Goal: Transaction & Acquisition: Purchase product/service

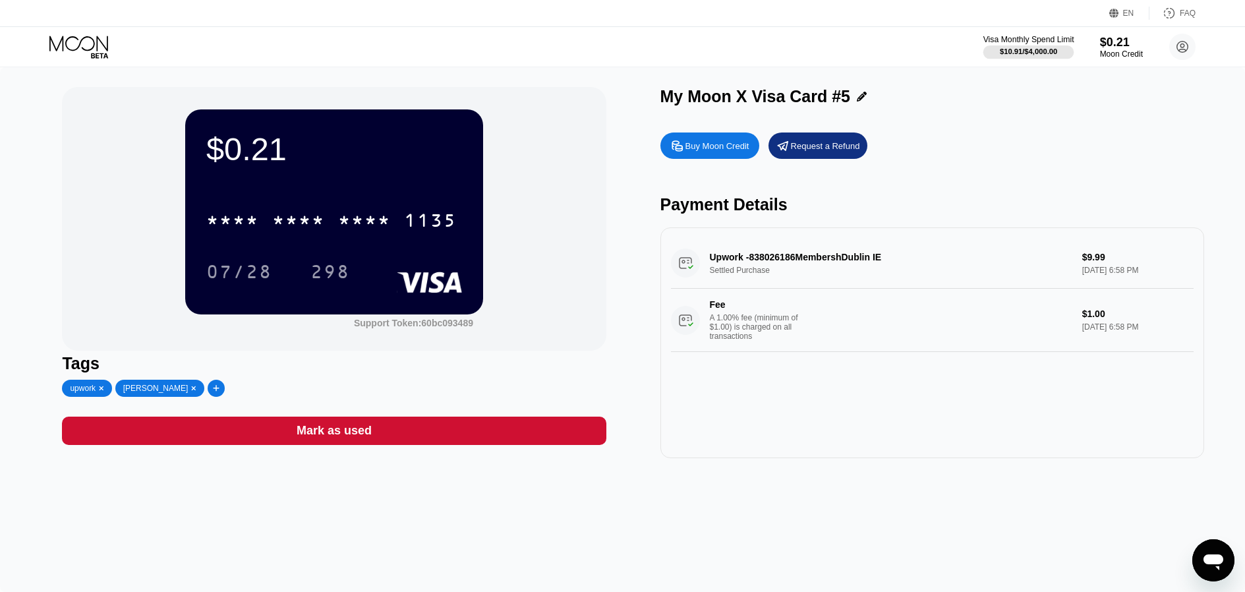
click at [1044, 47] on div "$10.91 / $4,000.00" at bounding box center [1028, 51] width 57 height 8
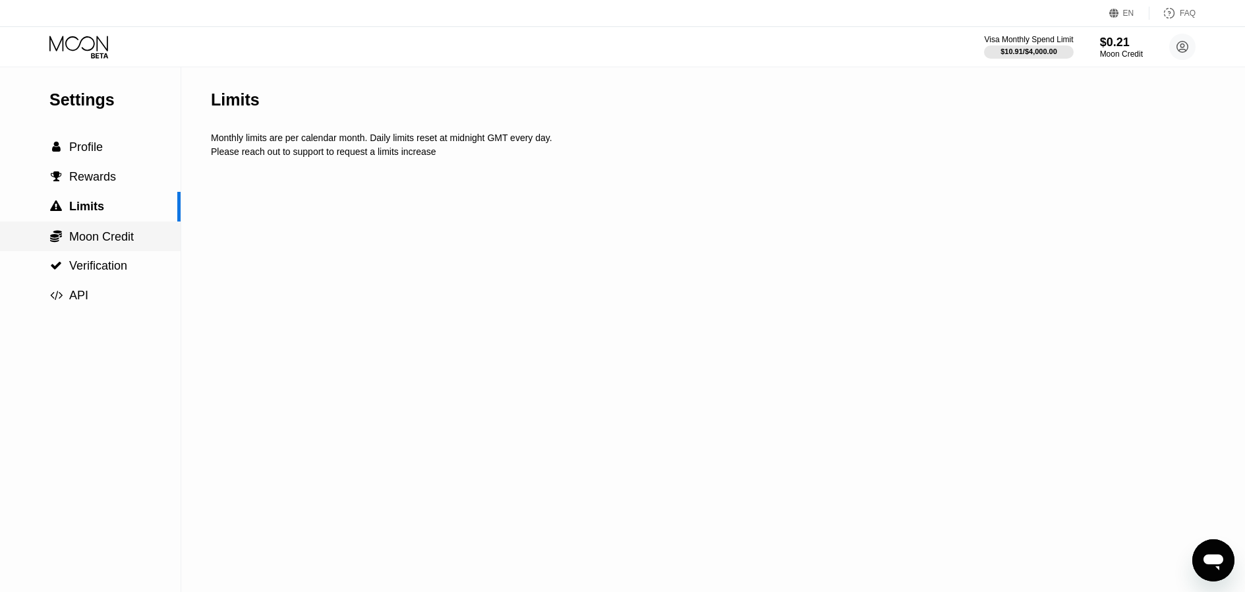
click at [135, 243] on div " Moon Credit" at bounding box center [90, 236] width 181 height 14
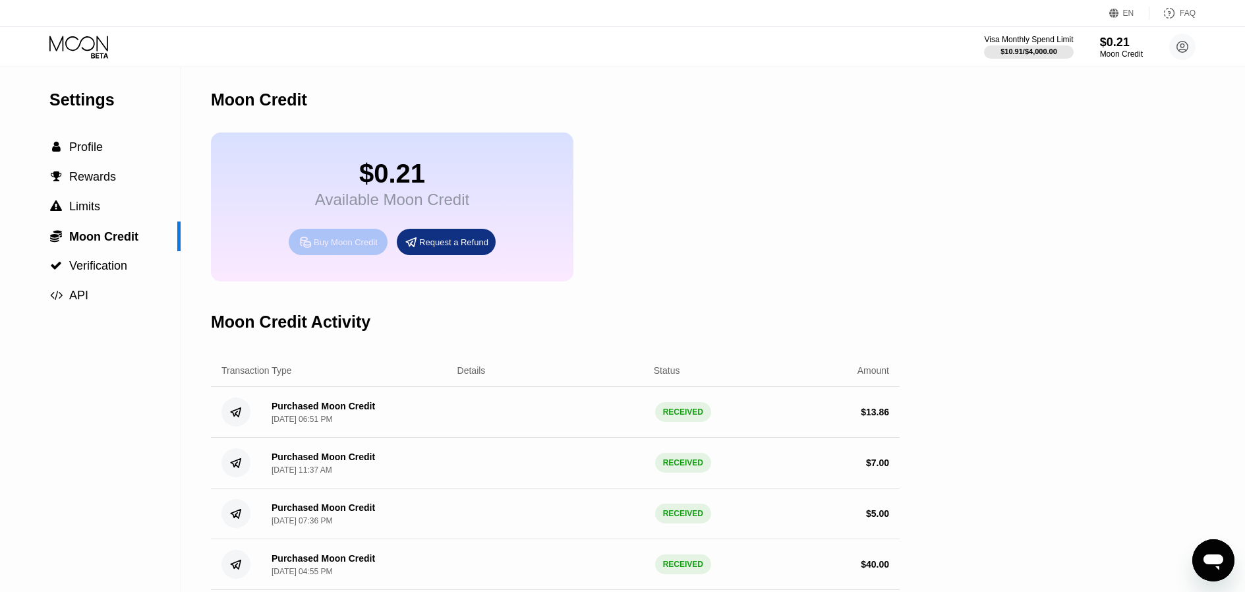
click at [352, 247] on div "Buy Moon Credit" at bounding box center [346, 242] width 64 height 11
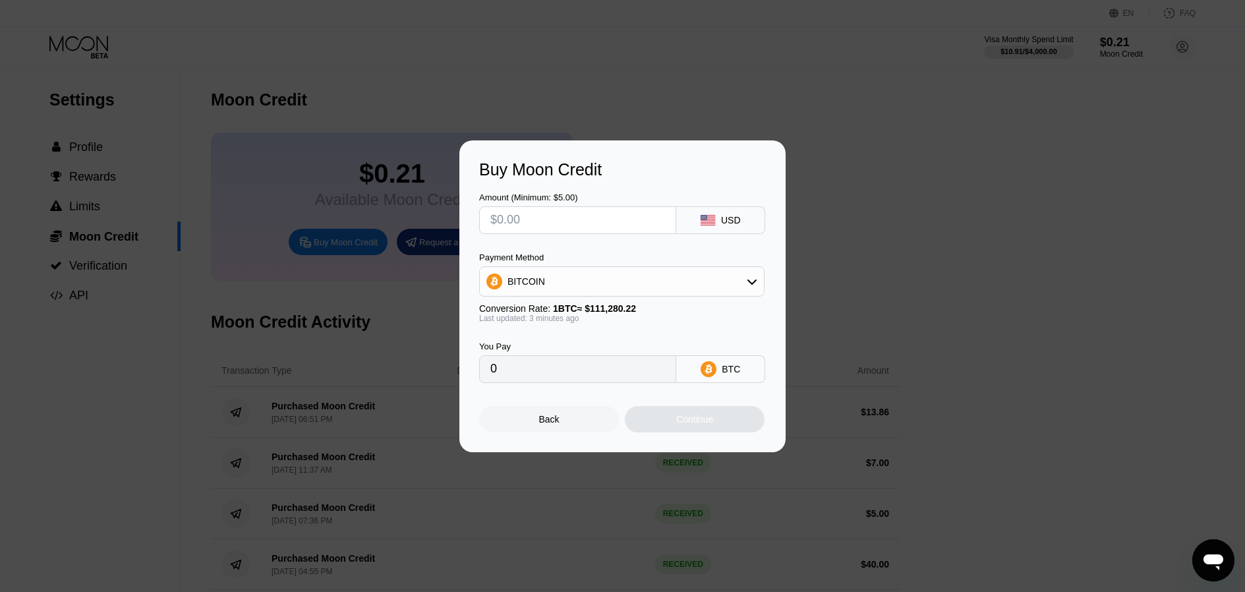
click at [590, 228] on input "text" at bounding box center [577, 220] width 175 height 26
click at [606, 295] on div "BITCOIN" at bounding box center [621, 281] width 285 height 30
click at [606, 287] on div "BITCOIN" at bounding box center [622, 281] width 284 height 26
click at [575, 341] on span "USDT on TRON" at bounding box center [544, 346] width 67 height 11
type input "0.00"
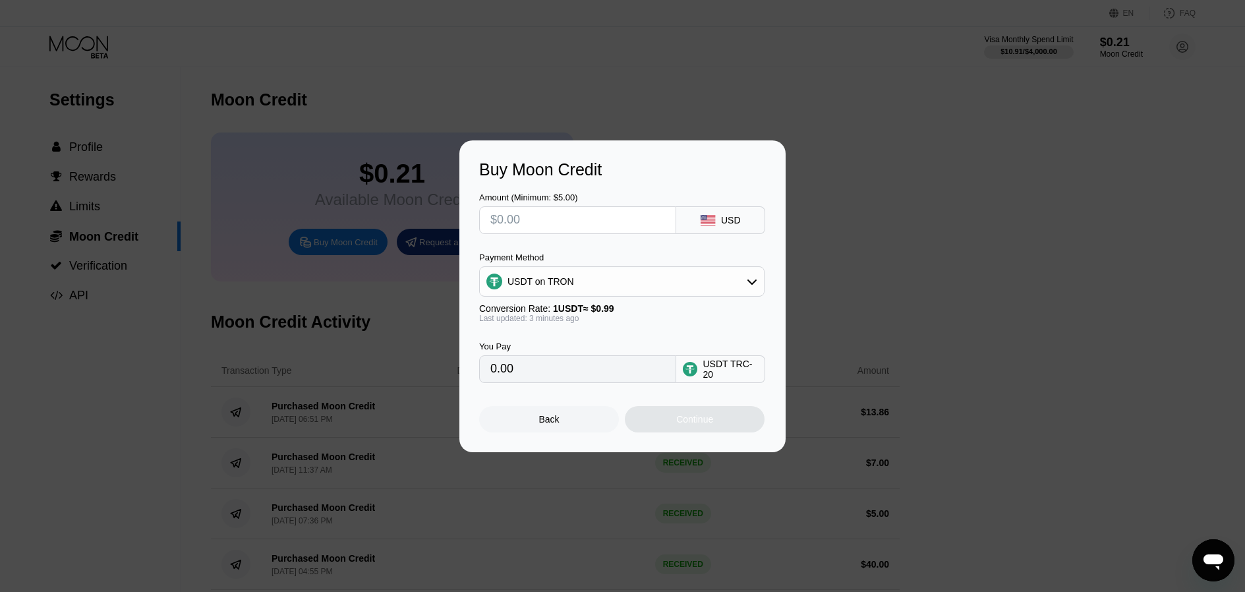
click at [585, 219] on input "text" at bounding box center [577, 220] width 175 height 26
type input "$2"
type input "2.02"
type input "$29"
type input "29.29"
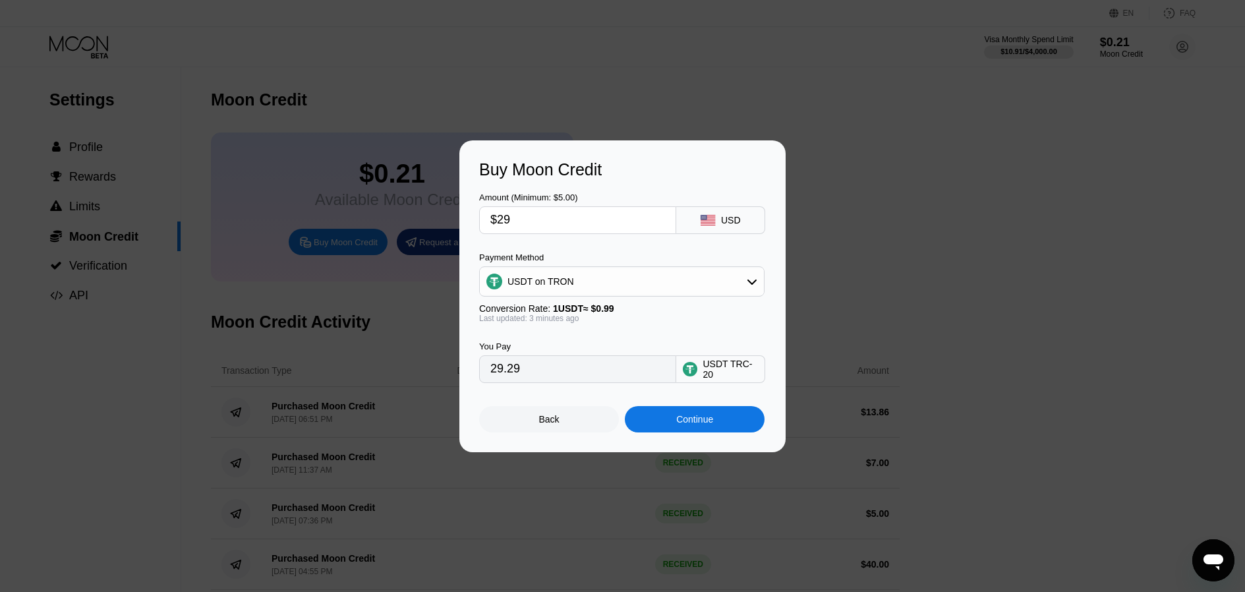
type input "$2"
type input "2.02"
type input "$28"
type input "28.28"
type input "$28.7"
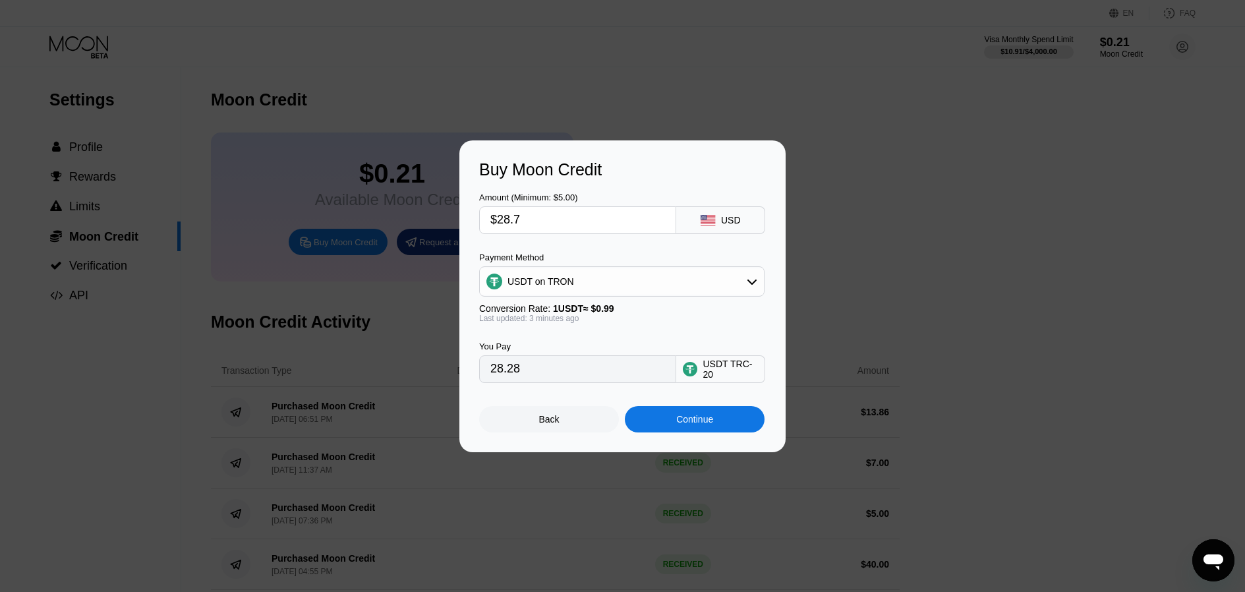
type input "28.99"
type input "$28.8"
type input "29.09"
type input "$28."
type input "28.28"
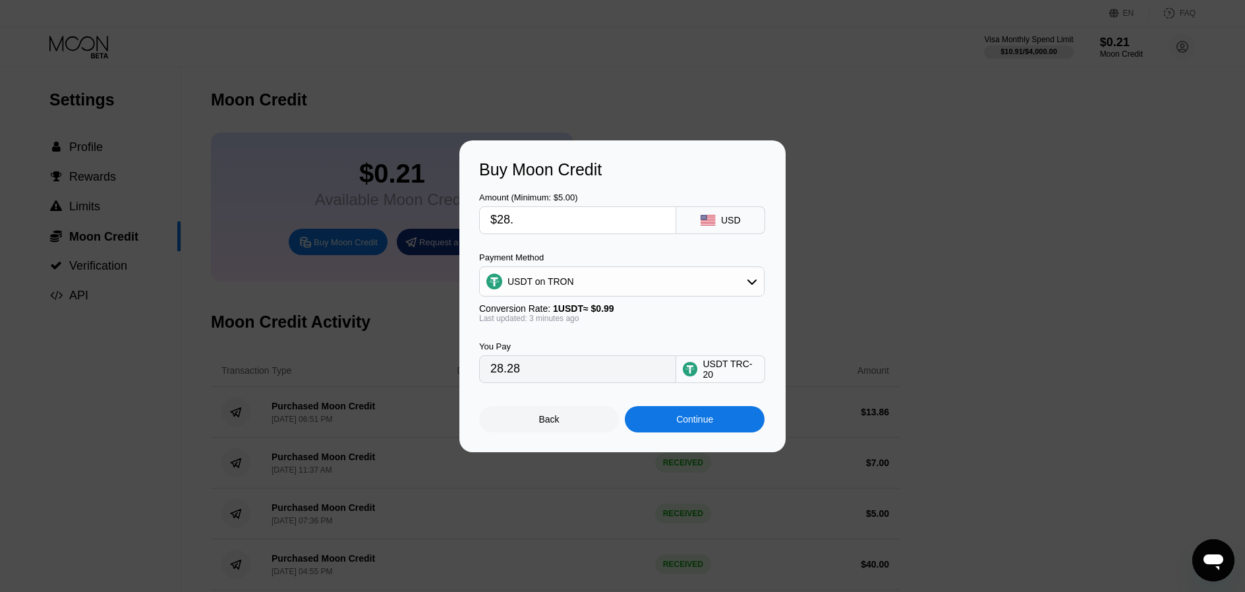
type input "$28.7"
type input "28.99"
type input "$28.78"
type input "29.07"
type input "$28.7"
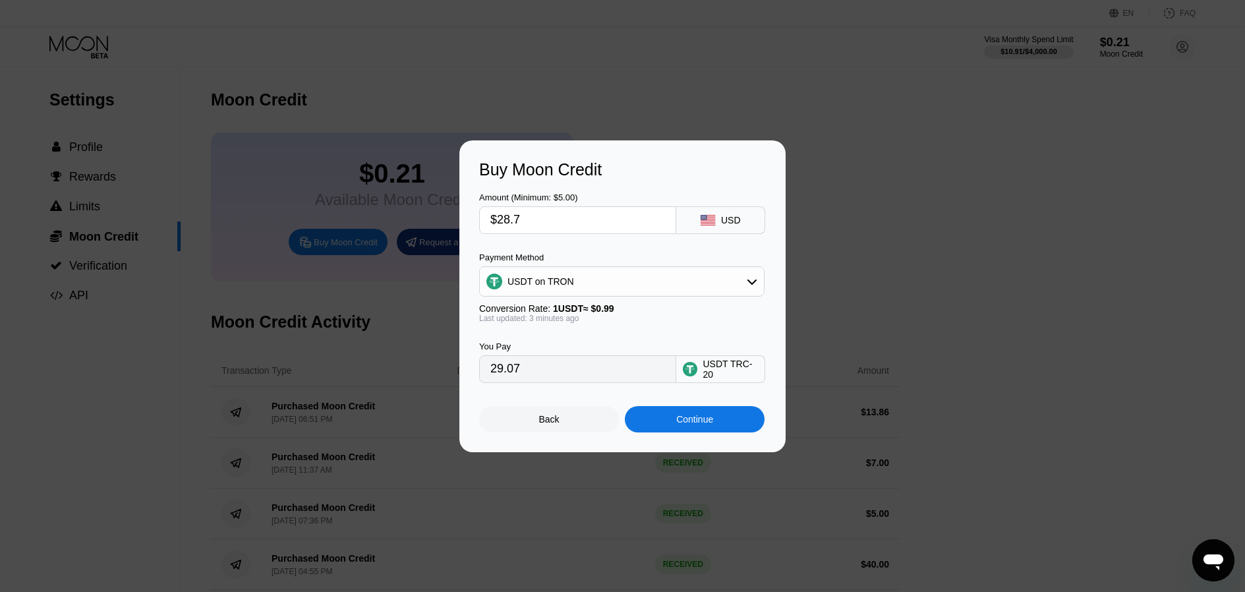
type input "28.99"
type input "$28.75"
type input "29.04"
type input "$28.7"
type input "28.99"
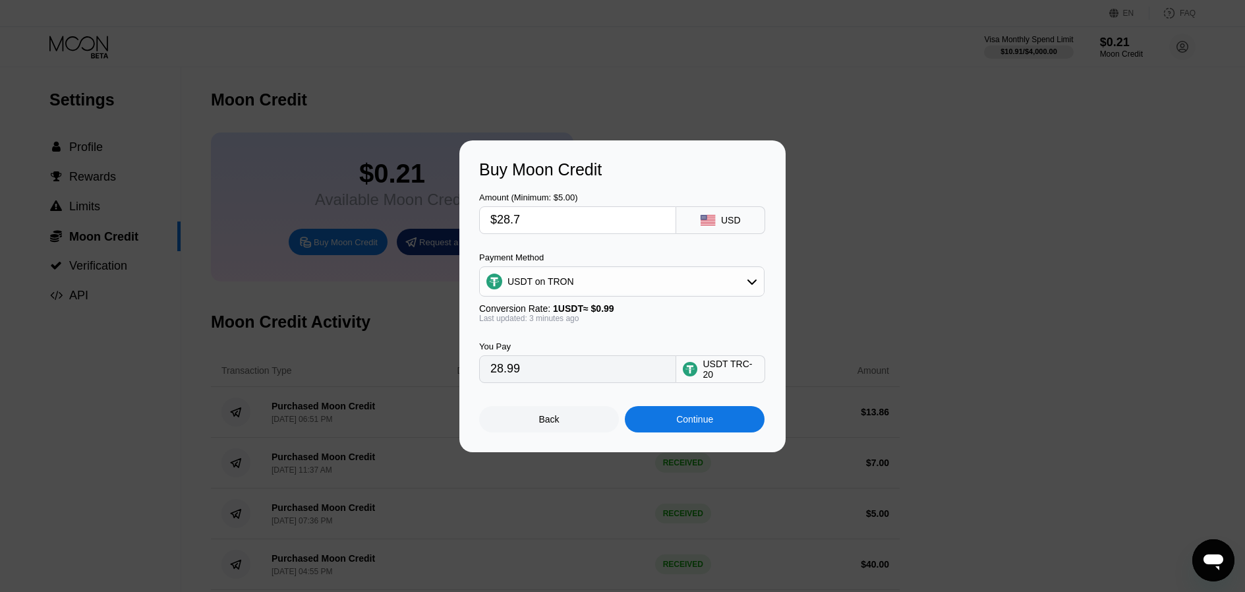
type input "$28.71"
type input "29.00"
drag, startPoint x: 608, startPoint y: 213, endPoint x: 484, endPoint y: 213, distance: 123.2
click at [486, 213] on div "$28.71" at bounding box center [577, 220] width 197 height 28
type input "$28.71"
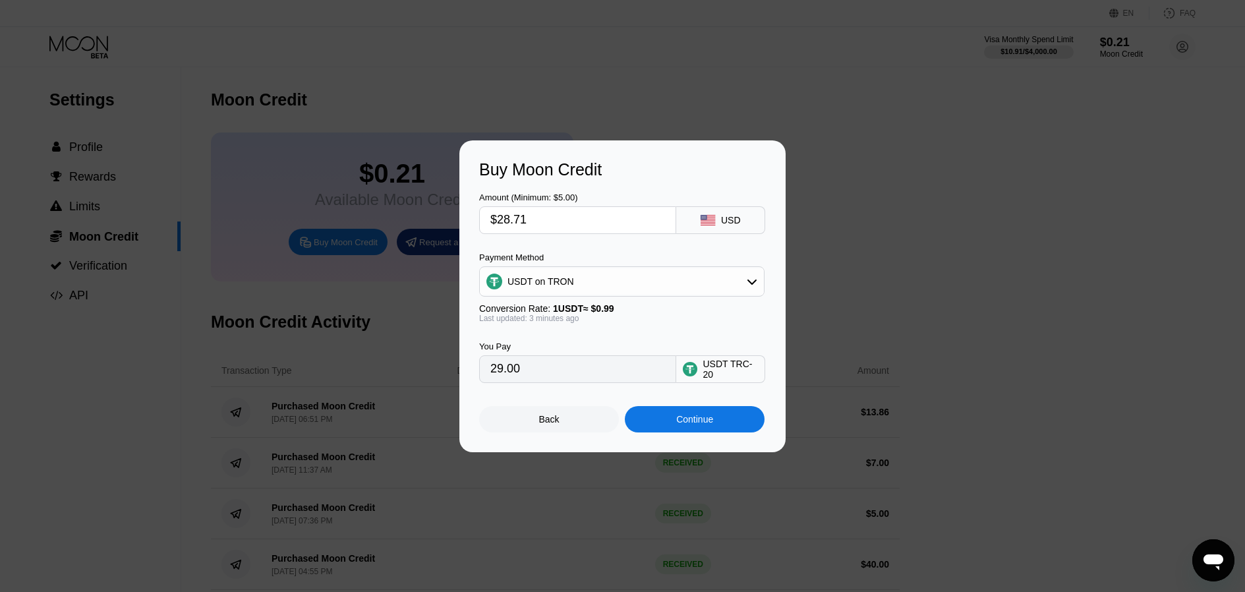
click at [695, 426] on div "Continue" at bounding box center [695, 419] width 140 height 26
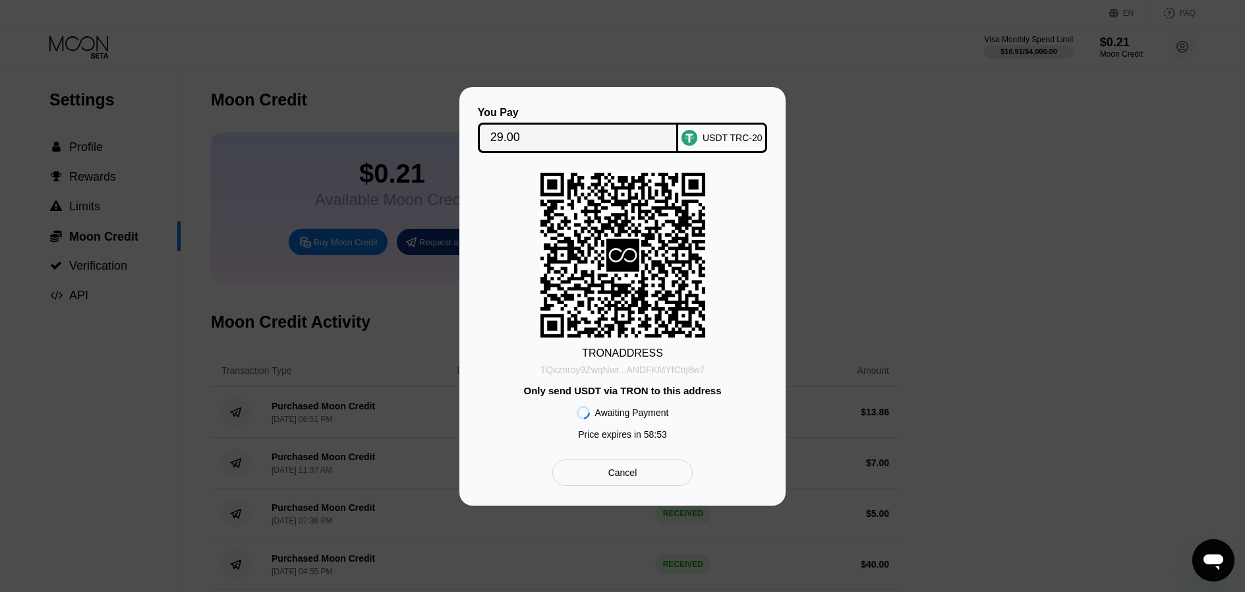
click at [644, 370] on div "TQxznroy9ZwqNwr...ANDFKMYfCttj8w7" at bounding box center [622, 369] width 165 height 11
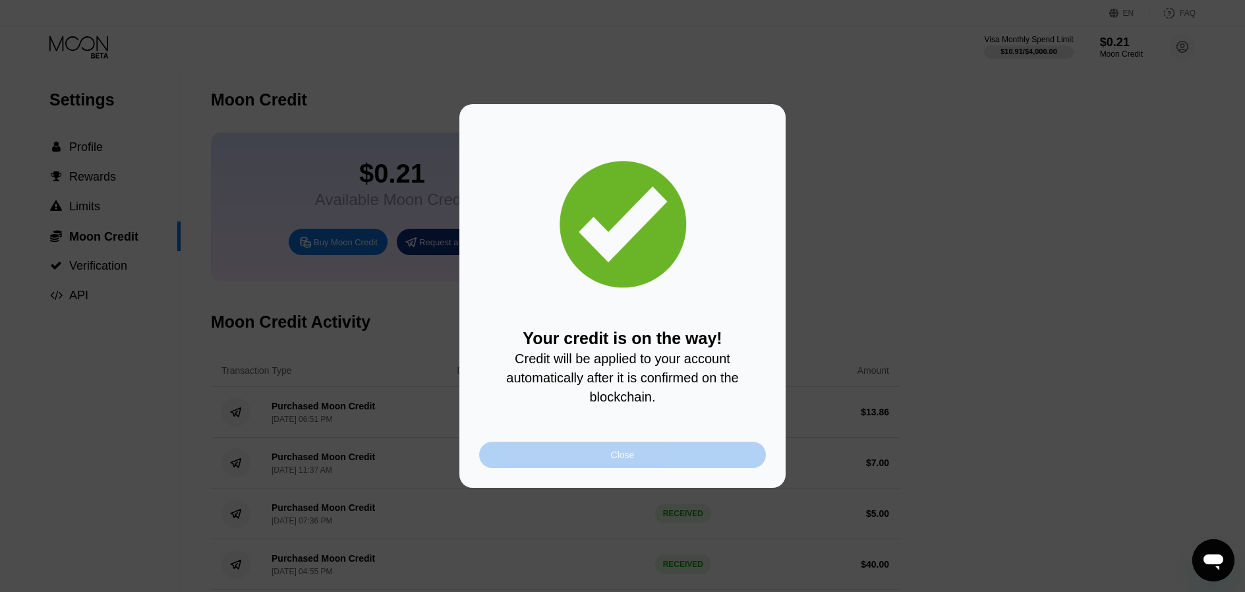
click at [553, 453] on div "Close" at bounding box center [622, 455] width 287 height 26
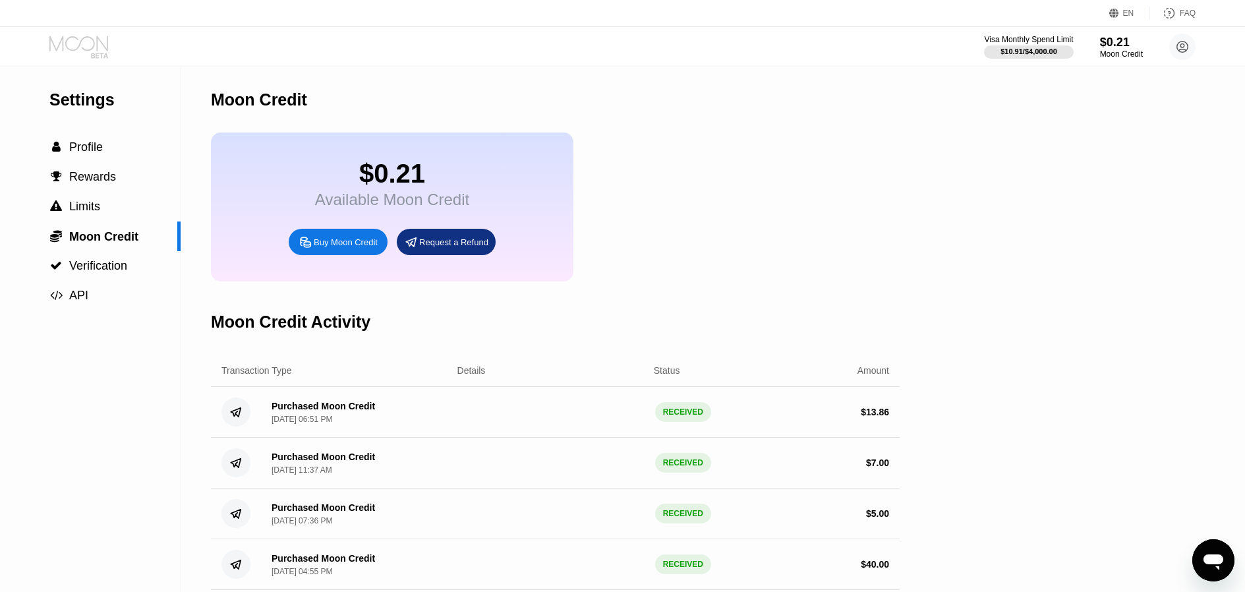
click at [90, 55] on icon at bounding box center [79, 47] width 61 height 23
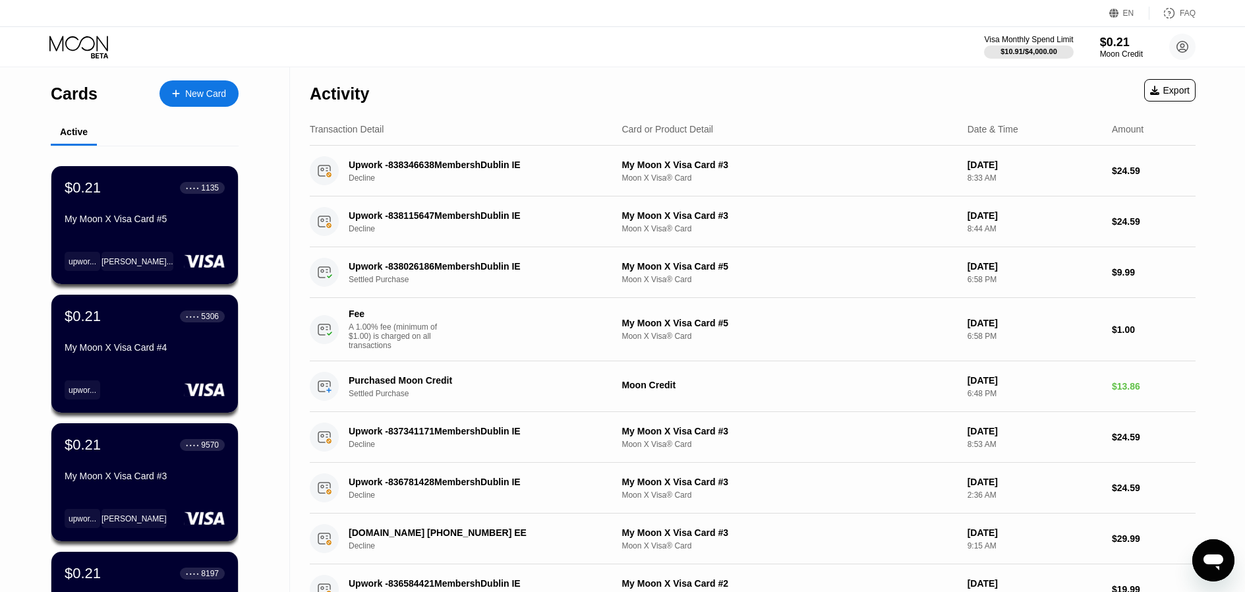
click at [195, 217] on div "My Moon X Visa Card #5" at bounding box center [145, 219] width 160 height 11
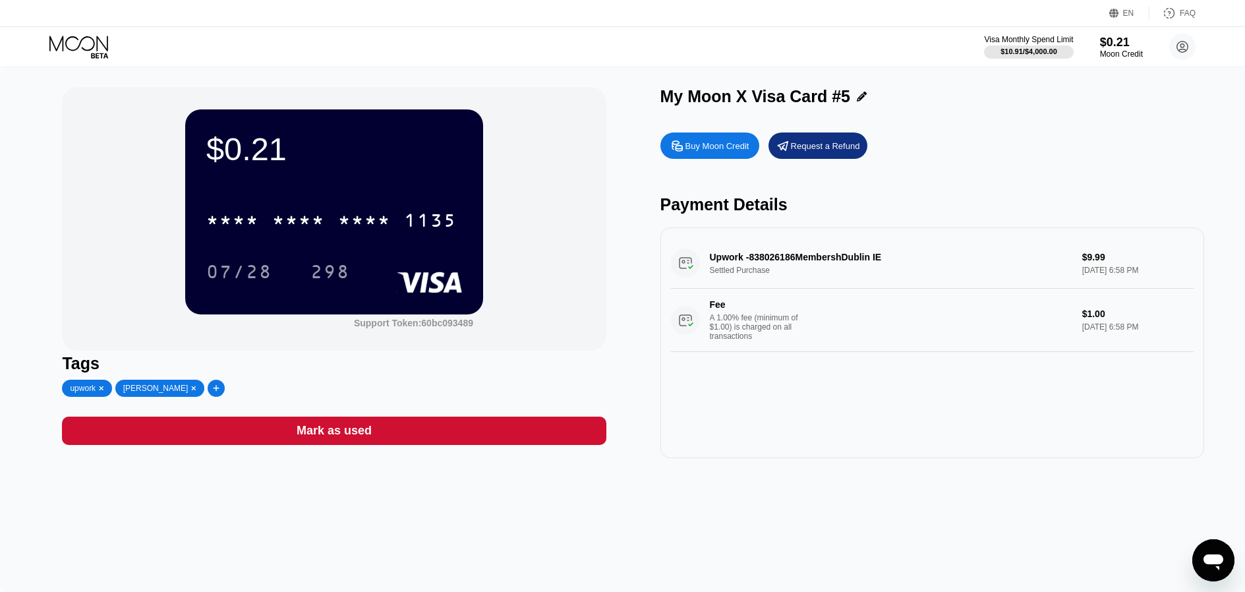
click at [92, 46] on icon at bounding box center [78, 43] width 59 height 15
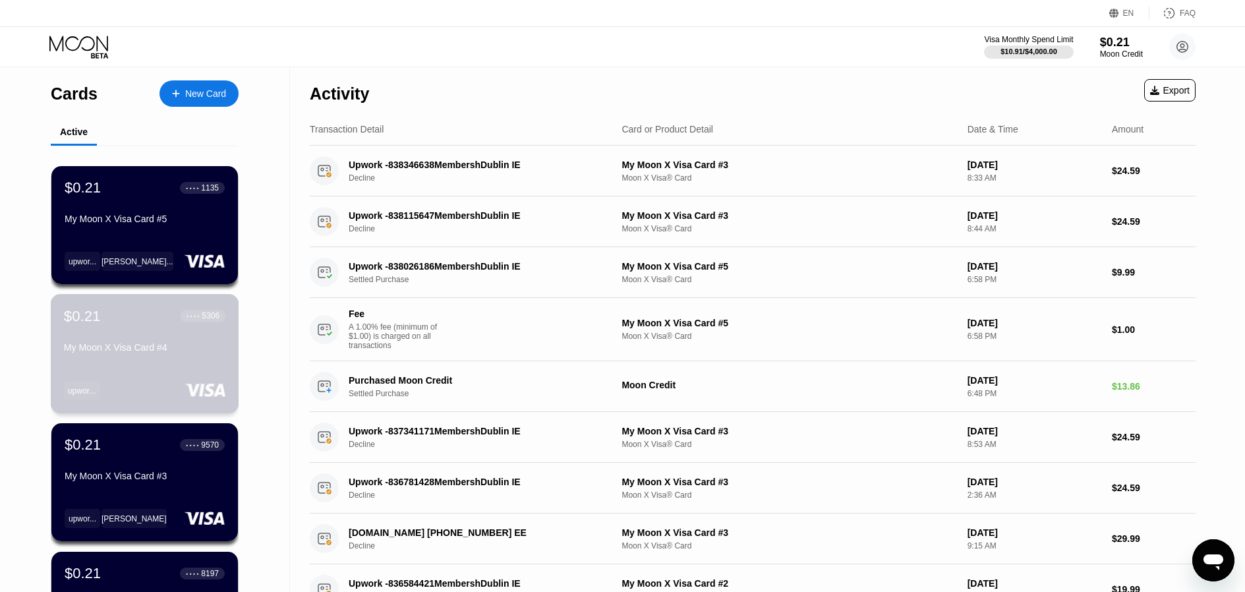
click at [196, 361] on div "$0.21 ● ● ● ● 5306 My Moon X Visa Card #4 upwor..." at bounding box center [145, 353] width 188 height 119
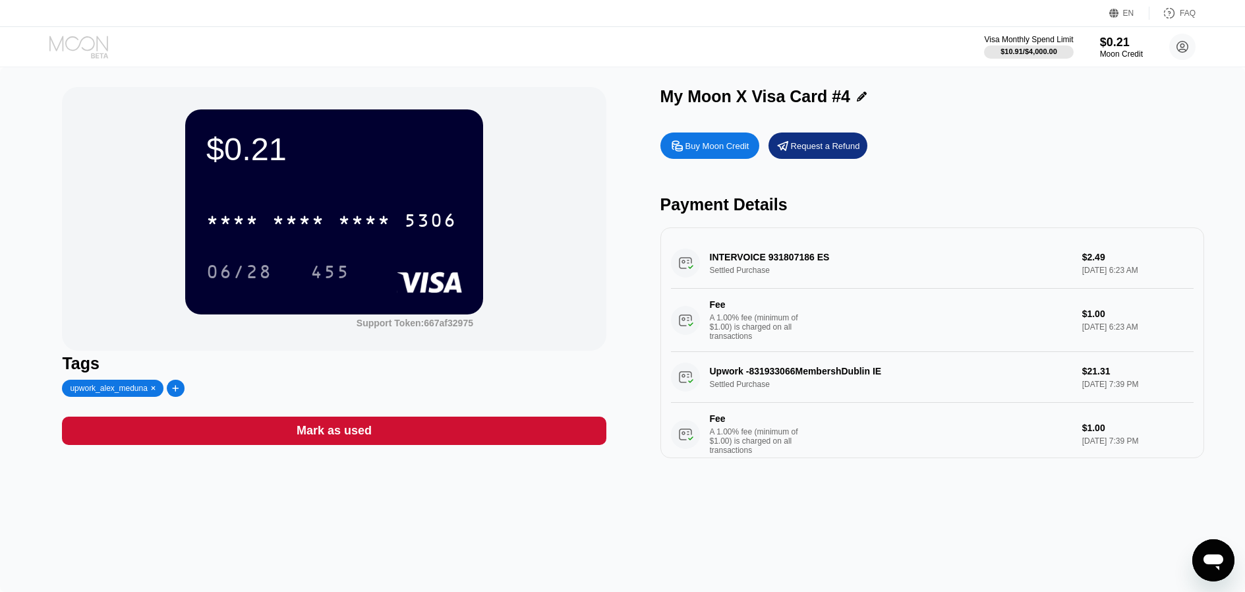
click at [92, 50] on icon at bounding box center [79, 47] width 61 height 23
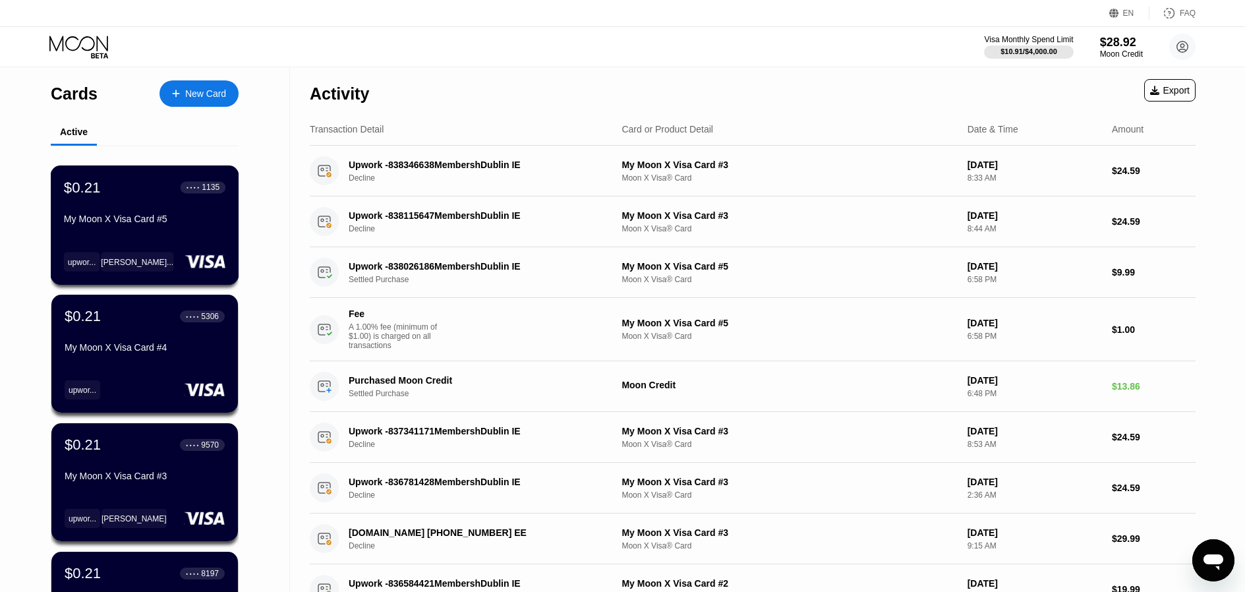
click at [139, 212] on div "$0.21 ● ● ● ● 1135 My Moon X Visa Card #5" at bounding box center [144, 204] width 161 height 51
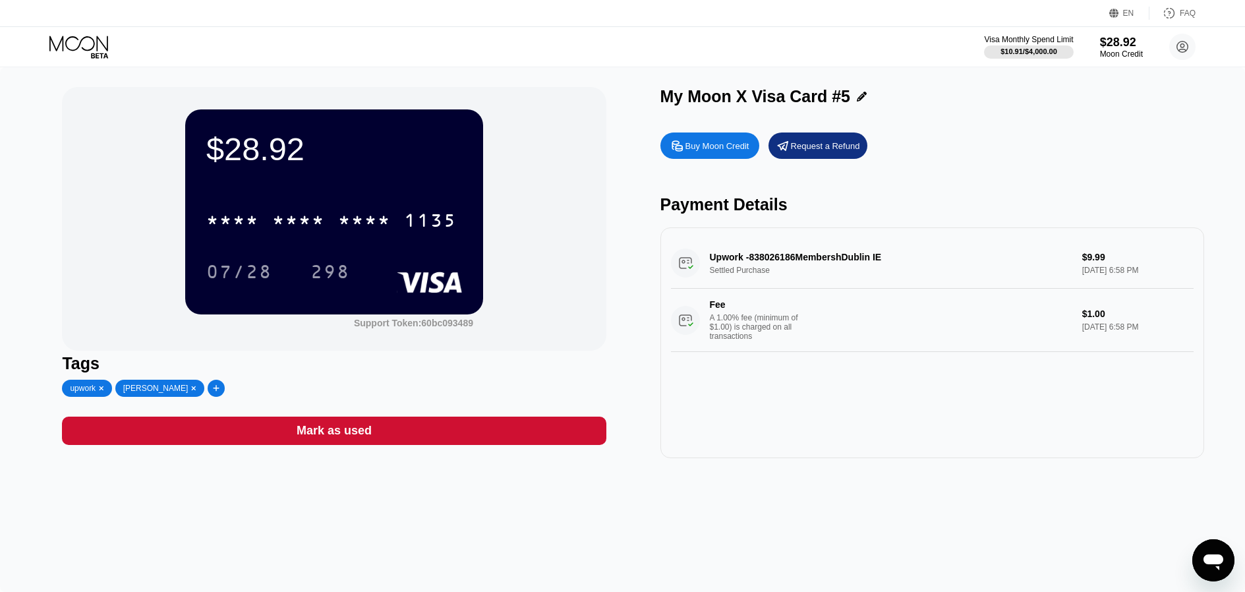
click at [90, 52] on icon at bounding box center [79, 47] width 61 height 23
